Goal: Find contact information: Find contact information

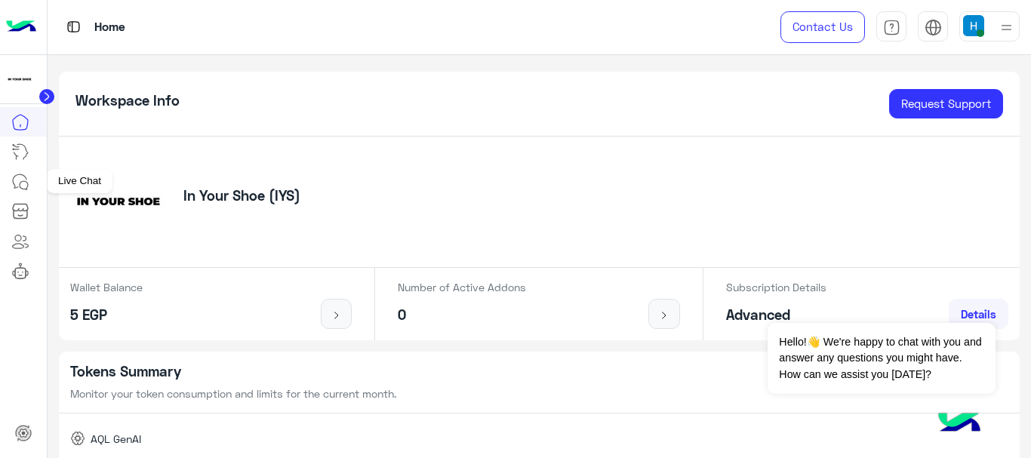
click at [24, 174] on icon at bounding box center [20, 182] width 18 height 18
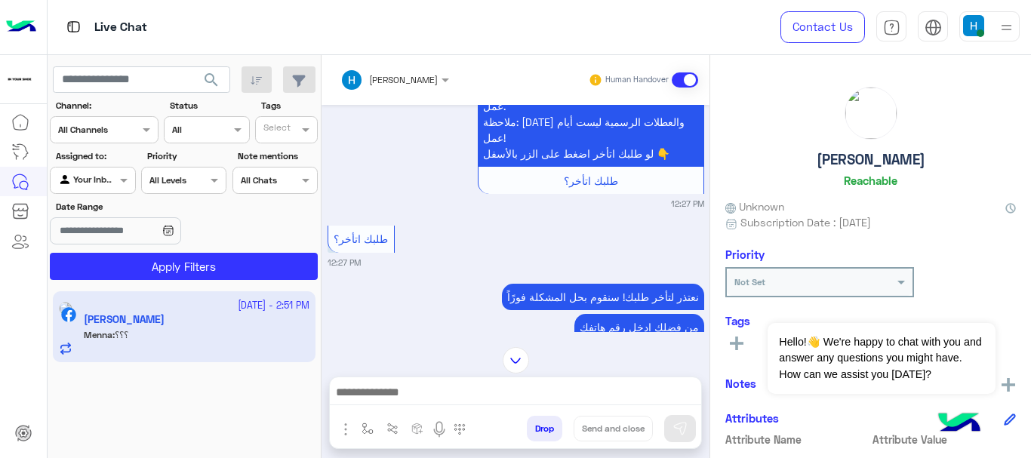
scroll to position [604, 0]
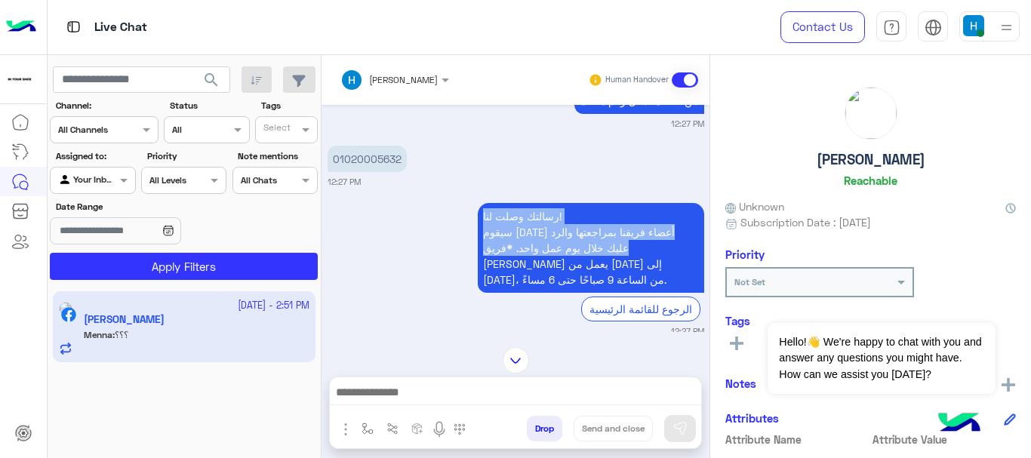
drag, startPoint x: 610, startPoint y: 192, endPoint x: 614, endPoint y: 214, distance: 23.1
click at [614, 213] on p "رسالتك وصلت لنا! سيقوم [DATE] أعضاء فريقنا بمراجعتها والرد عليك خلال يوم عمل وا…" at bounding box center [591, 248] width 226 height 90
click at [586, 203] on p "رسالتك وصلت لنا! سيقوم [DATE] أعضاء فريقنا بمراجعتها والرد عليك خلال يوم عمل وا…" at bounding box center [591, 248] width 226 height 90
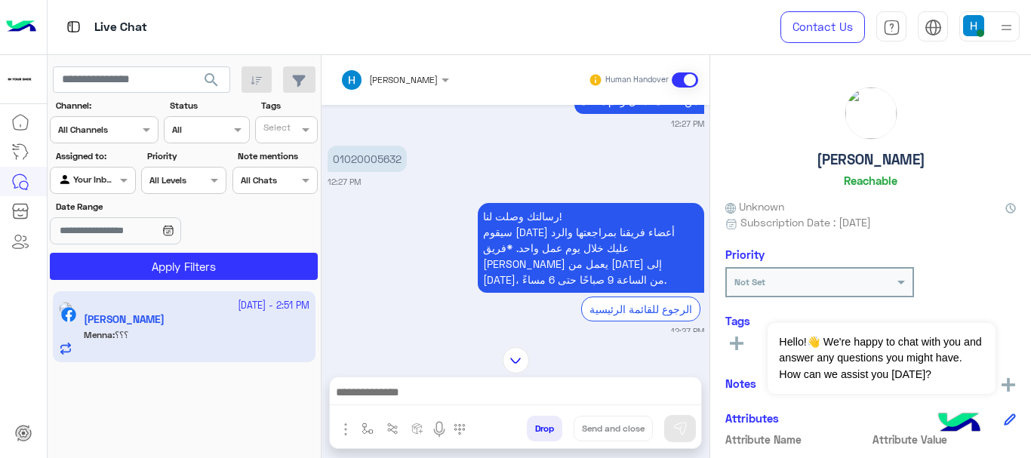
scroll to position [453, 0]
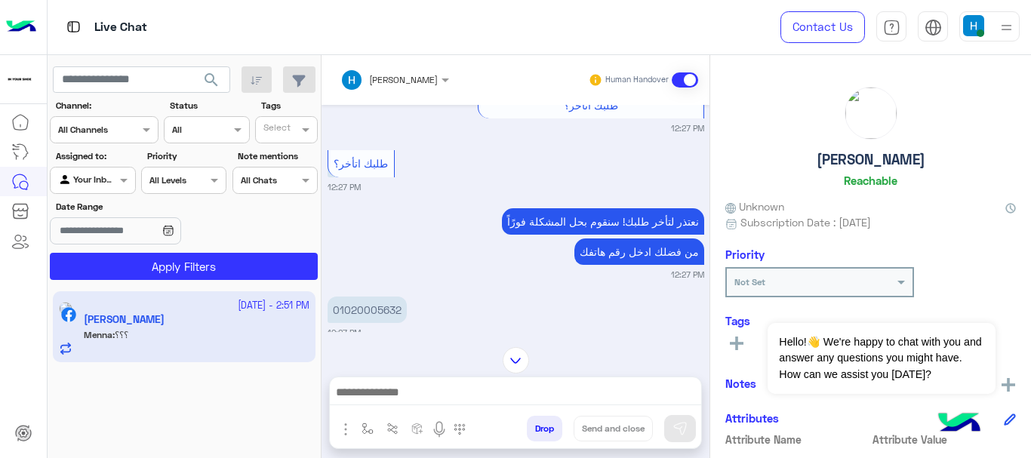
click at [361, 297] on p "01020005632" at bounding box center [366, 310] width 79 height 26
copy p "01020005632"
